Goal: Task Accomplishment & Management: Use online tool/utility

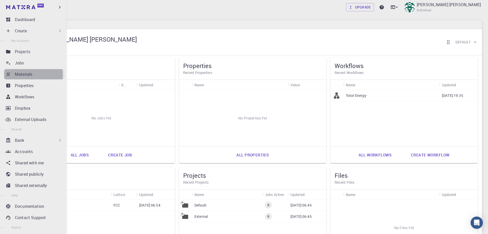
click at [23, 75] on p "Materials" at bounding box center [23, 74] width 17 height 6
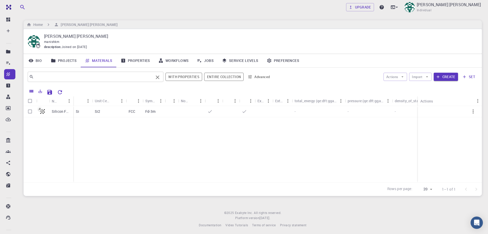
click at [93, 79] on input "text" at bounding box center [94, 76] width 120 height 7
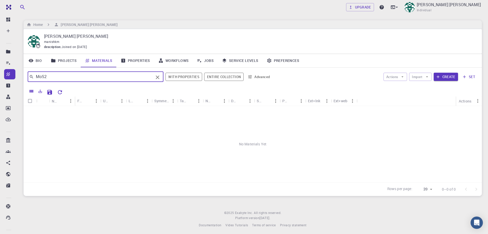
type input "MoS2"
click at [38, 17] on div "Upgrade Manish Kumar Mohanta Individual Home Manish Kumar Mohanta Manish Kumar …" at bounding box center [252, 118] width 471 height 236
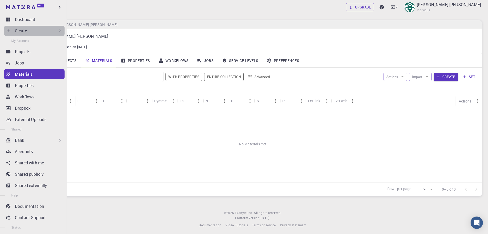
click at [59, 31] on icon at bounding box center [60, 30] width 2 height 3
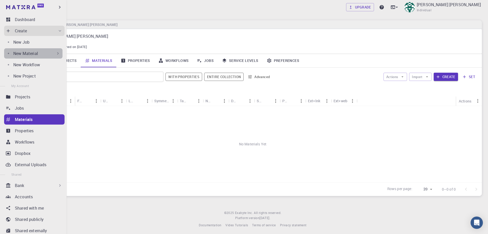
click at [56, 53] on icon at bounding box center [57, 53] width 5 height 5
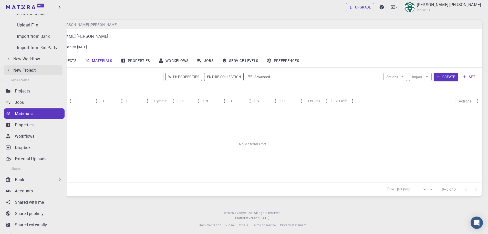
scroll to position [51, 0]
click at [27, 122] on p "Properties" at bounding box center [24, 124] width 19 height 6
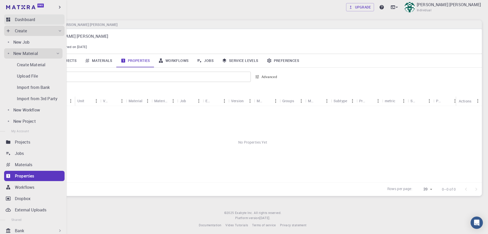
click at [37, 20] on div "Dashboard" at bounding box center [40, 19] width 50 height 6
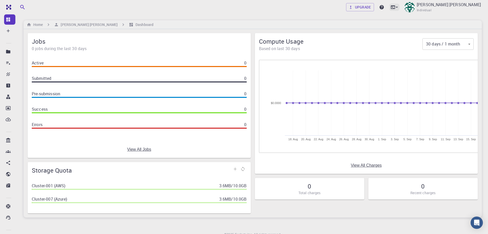
click at [400, 7] on icon at bounding box center [397, 7] width 5 height 5
click at [8, 17] on div at bounding box center [244, 117] width 488 height 234
click at [10, 30] on icon at bounding box center [8, 30] width 5 height 5
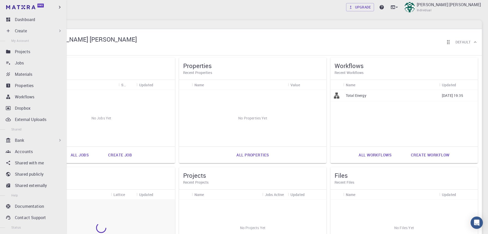
click at [31, 32] on div "Create" at bounding box center [39, 31] width 48 height 6
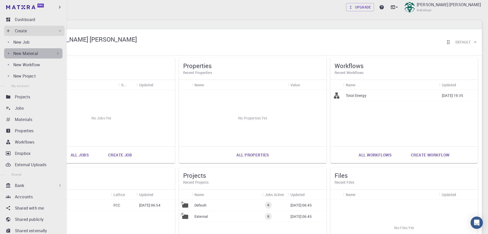
click at [34, 53] on p "New Material" at bounding box center [25, 53] width 25 height 6
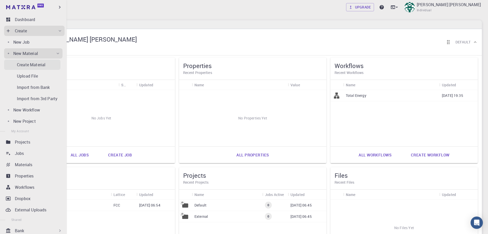
click at [35, 64] on p "Create Material" at bounding box center [31, 65] width 28 height 6
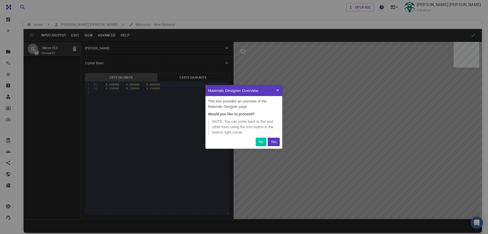
scroll to position [60, 73]
click at [273, 142] on p "Yes" at bounding box center [274, 141] width 6 height 5
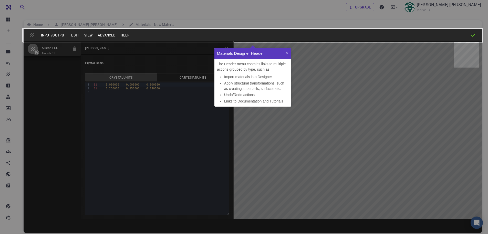
scroll to position [55, 73]
click at [287, 52] on icon at bounding box center [287, 53] width 4 height 4
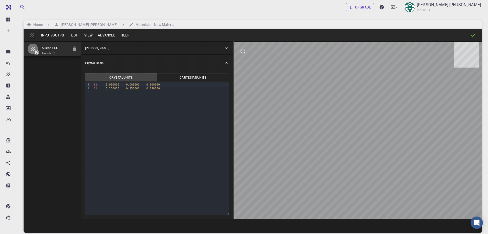
click at [55, 34] on button "Input/Output" at bounding box center [53, 35] width 30 height 8
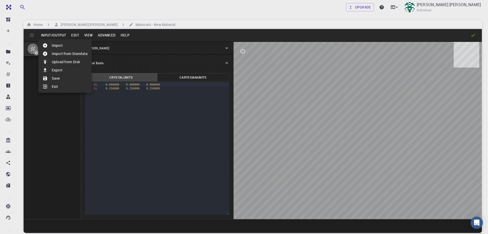
click at [59, 54] on li "Import from Standata" at bounding box center [64, 53] width 53 height 8
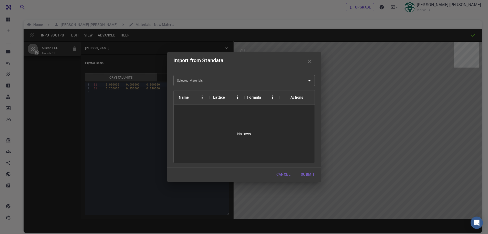
click at [210, 82] on input "Selected Materials" at bounding box center [240, 80] width 129 height 8
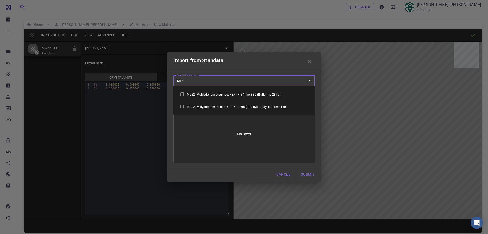
type input "MoS2"
click at [182, 106] on input "checkbox" at bounding box center [182, 106] width 9 height 9
checkbox input "true"
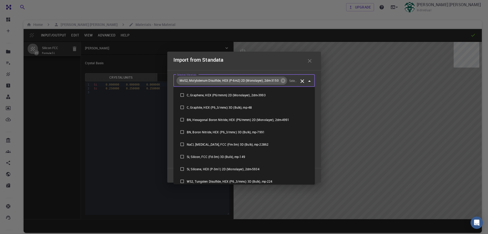
scroll to position [175, 0]
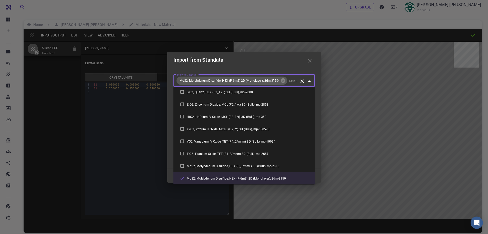
click at [287, 64] on div "Import from Standata" at bounding box center [245, 61] width 142 height 10
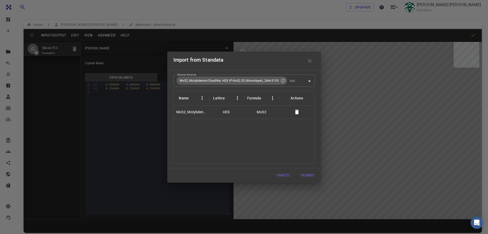
click at [199, 112] on div "MoS2, Molybdenum Disulfide, HEX (P-6m2) 2D (Monolayer), 2dm-3150" at bounding box center [191, 111] width 30 height 5
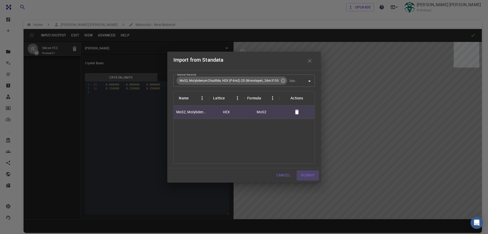
click at [310, 175] on button "Submit" at bounding box center [308, 175] width 22 height 10
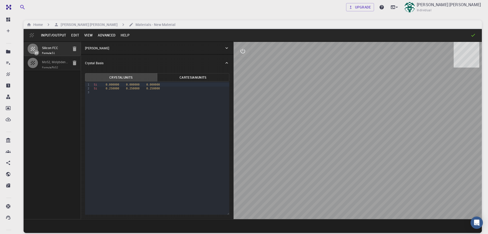
click at [75, 47] on icon "button" at bounding box center [75, 49] width 6 height 6
type input "HEX"
type input "3.196223"
type input "23.12983"
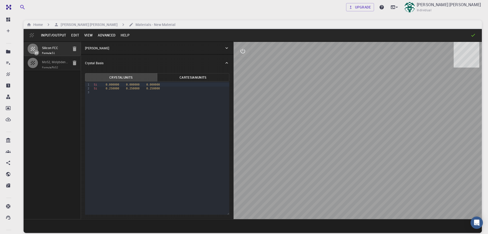
type input "90"
type input "120"
drag, startPoint x: 345, startPoint y: 138, endPoint x: 381, endPoint y: 137, distance: 35.6
click at [377, 138] on div at bounding box center [358, 130] width 248 height 177
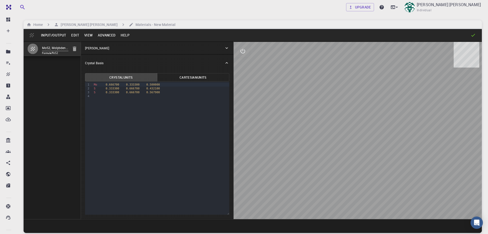
drag, startPoint x: 389, startPoint y: 135, endPoint x: 344, endPoint y: 138, distance: 45.5
click at [344, 138] on div at bounding box center [358, 130] width 248 height 177
drag, startPoint x: 391, startPoint y: 125, endPoint x: 366, endPoint y: 129, distance: 25.9
drag, startPoint x: 366, startPoint y: 129, endPoint x: 390, endPoint y: 142, distance: 28.2
click at [390, 142] on div at bounding box center [358, 130] width 248 height 177
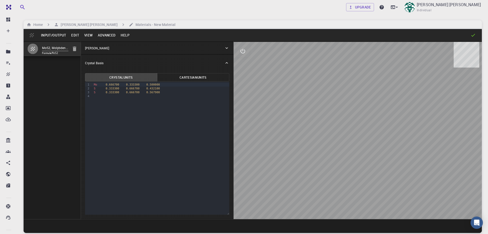
drag, startPoint x: 378, startPoint y: 99, endPoint x: 377, endPoint y: 140, distance: 41.0
click at [377, 140] on div at bounding box center [358, 130] width 248 height 177
drag, startPoint x: 359, startPoint y: 61, endPoint x: 358, endPoint y: 107, distance: 46.9
click at [358, 107] on div at bounding box center [358, 130] width 248 height 177
click at [243, 51] on icon "interactive" at bounding box center [243, 51] width 5 height 5
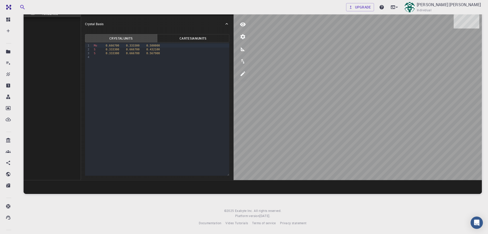
scroll to position [0, 0]
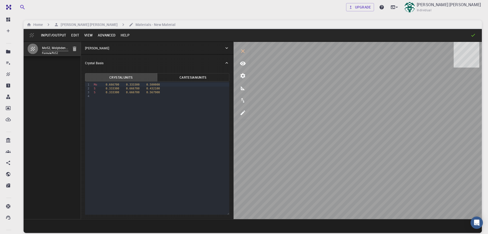
click at [196, 74] on button "Cartesian Units" at bounding box center [193, 77] width 72 height 8
click at [137, 76] on button "Crystal Units" at bounding box center [121, 77] width 72 height 8
click at [226, 63] on icon at bounding box center [227, 63] width 3 height 2
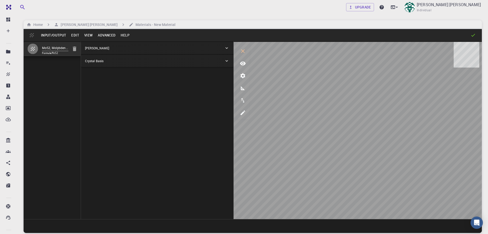
click at [226, 60] on icon at bounding box center [226, 60] width 5 height 5
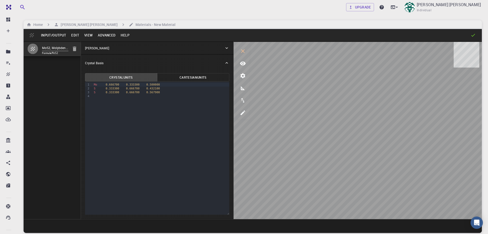
click at [109, 34] on button "Advanced" at bounding box center [106, 35] width 23 height 8
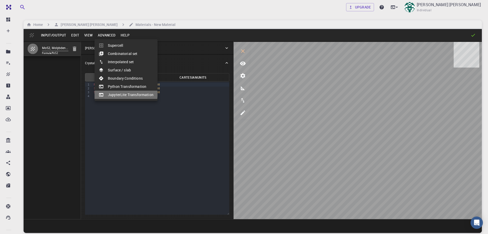
click at [126, 94] on li "JupyterLite Transformation" at bounding box center [126, 95] width 63 height 8
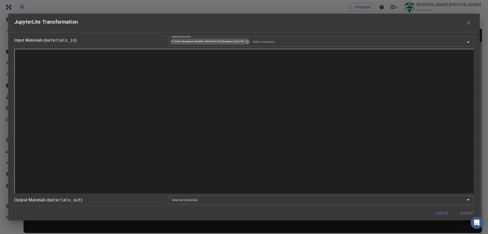
click at [469, 22] on icon "button" at bounding box center [469, 23] width 6 height 6
